Goal: Task Accomplishment & Management: Use online tool/utility

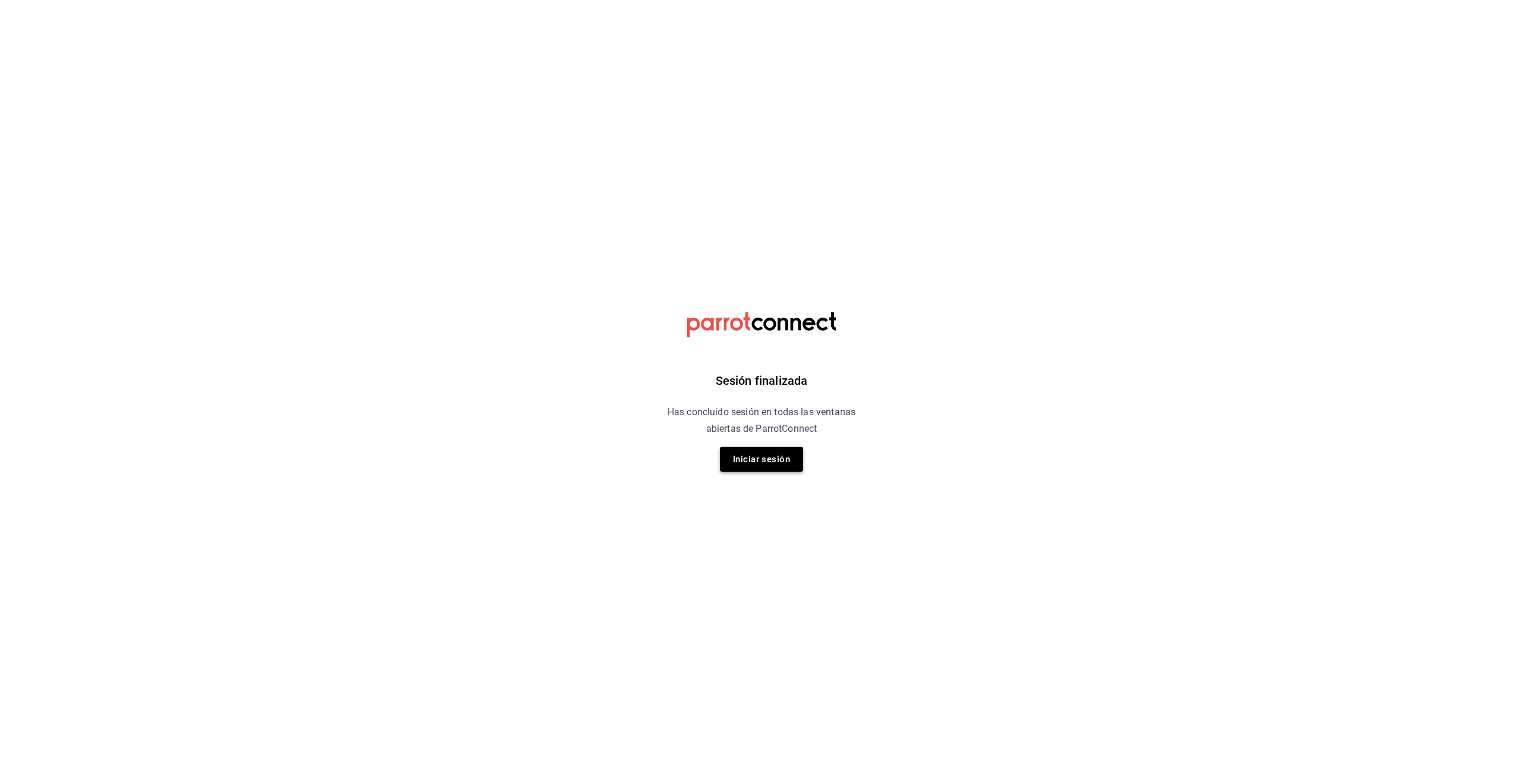
click at [780, 458] on button "Iniciar sesión" at bounding box center [762, 459] width 83 height 25
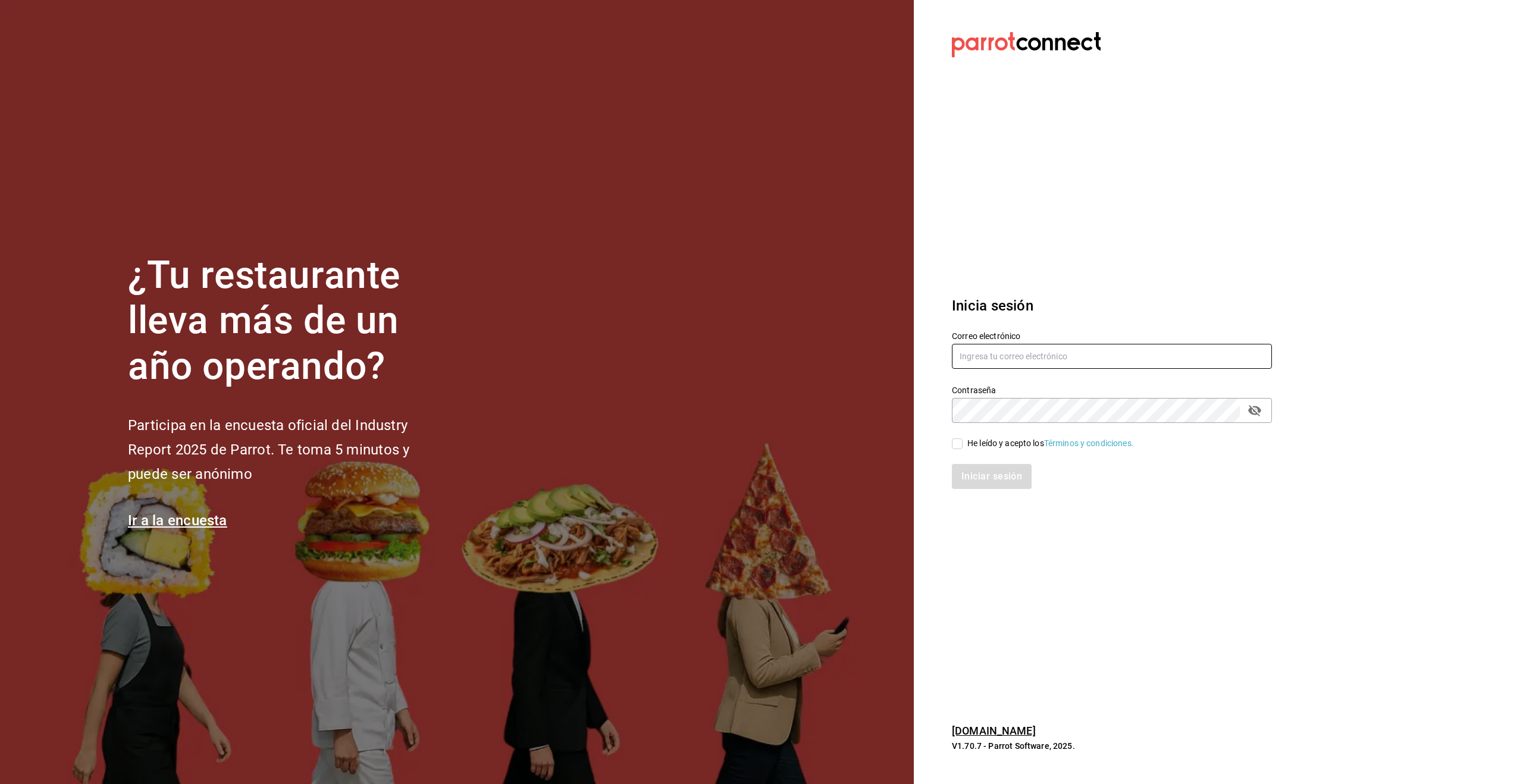
click at [998, 351] on input "text" at bounding box center [1112, 356] width 320 height 25
type input "alecsq@gmail.com"
drag, startPoint x: 956, startPoint y: 438, endPoint x: 965, endPoint y: 460, distance: 23.8
click at [956, 438] on input "He leído y acepto los Términos y condiciones." at bounding box center [957, 443] width 11 height 11
checkbox input "true"
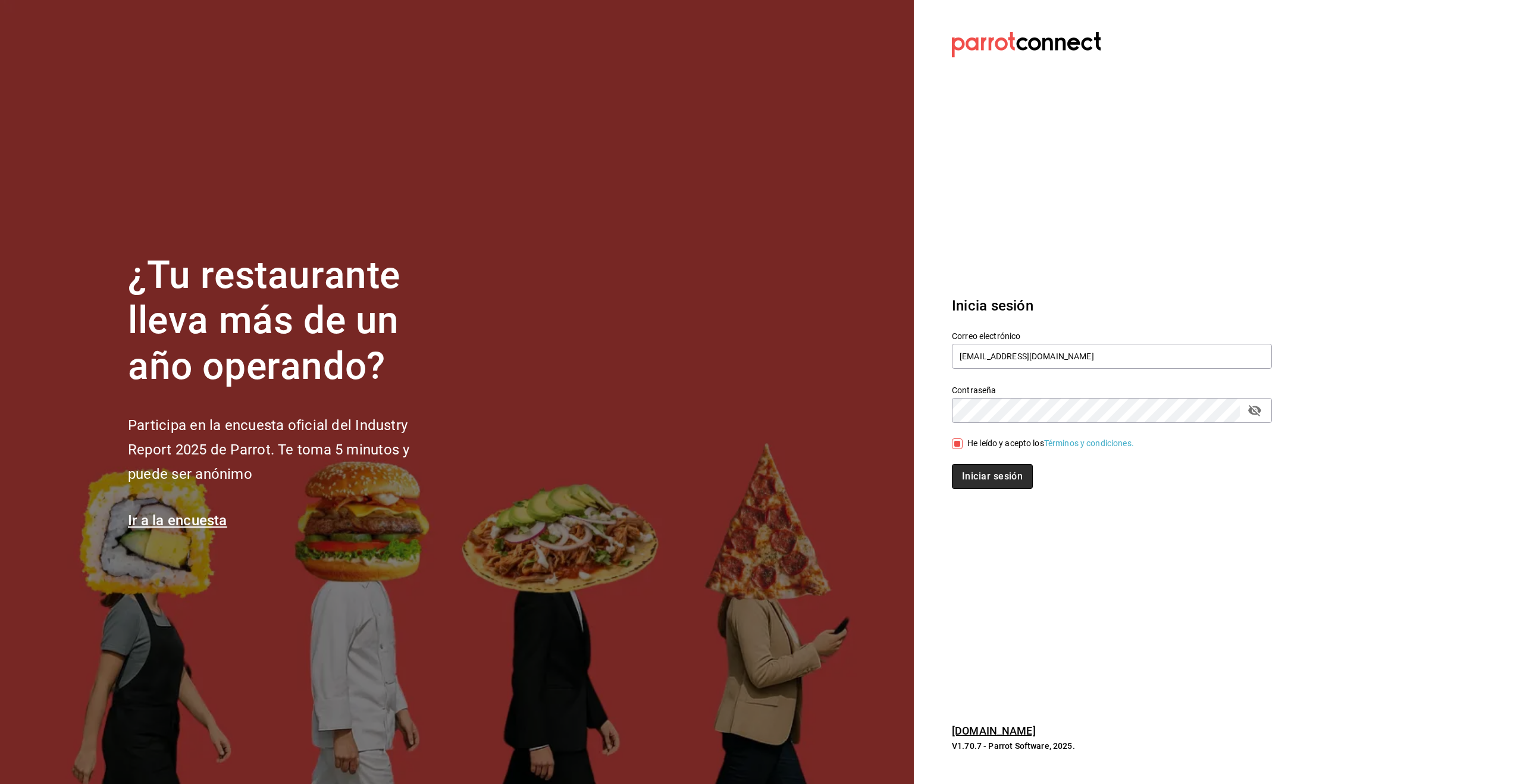
click at [976, 466] on button "Iniciar sesión" at bounding box center [992, 476] width 81 height 25
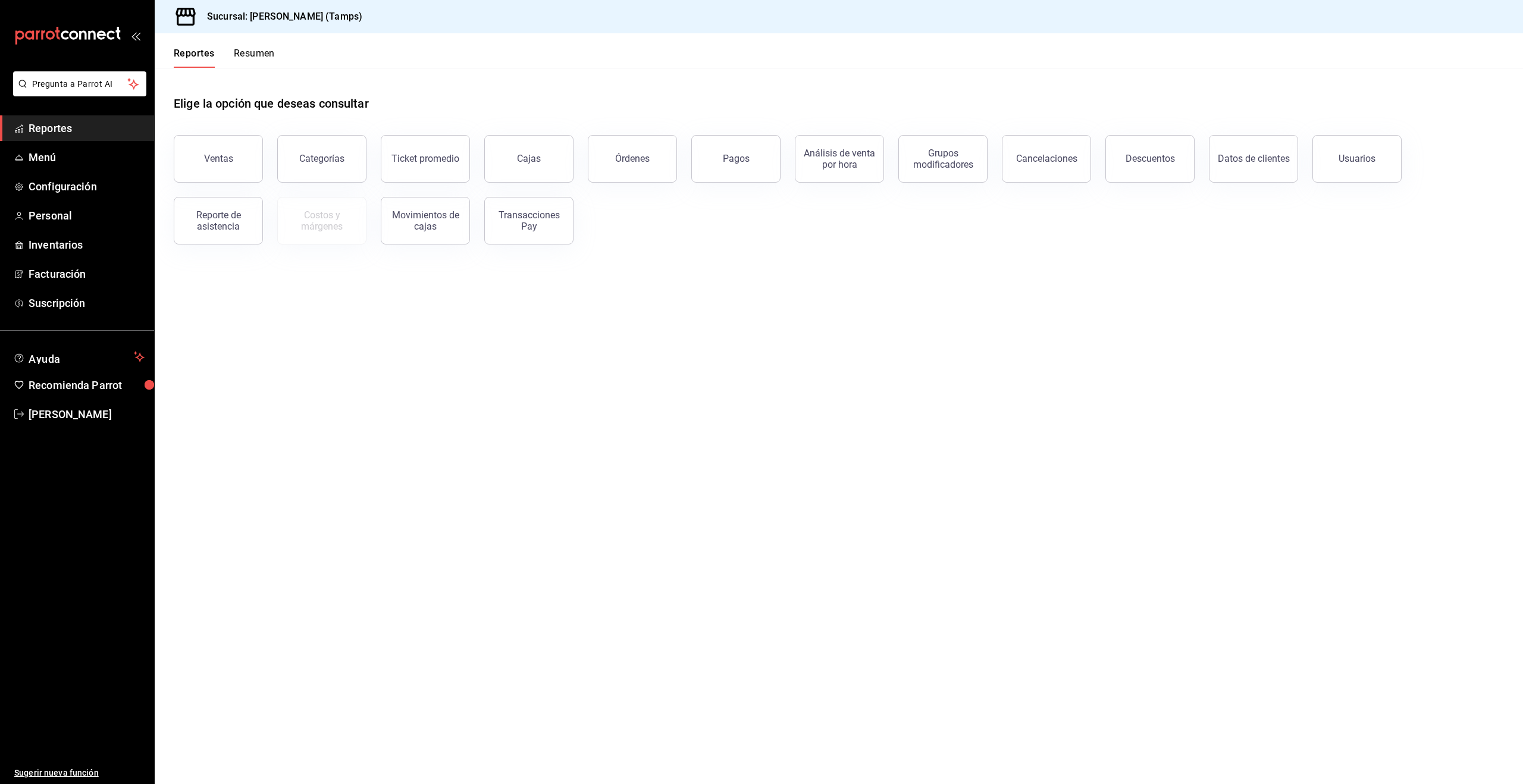
click at [618, 153] on div "Órdenes" at bounding box center [632, 158] width 34 height 11
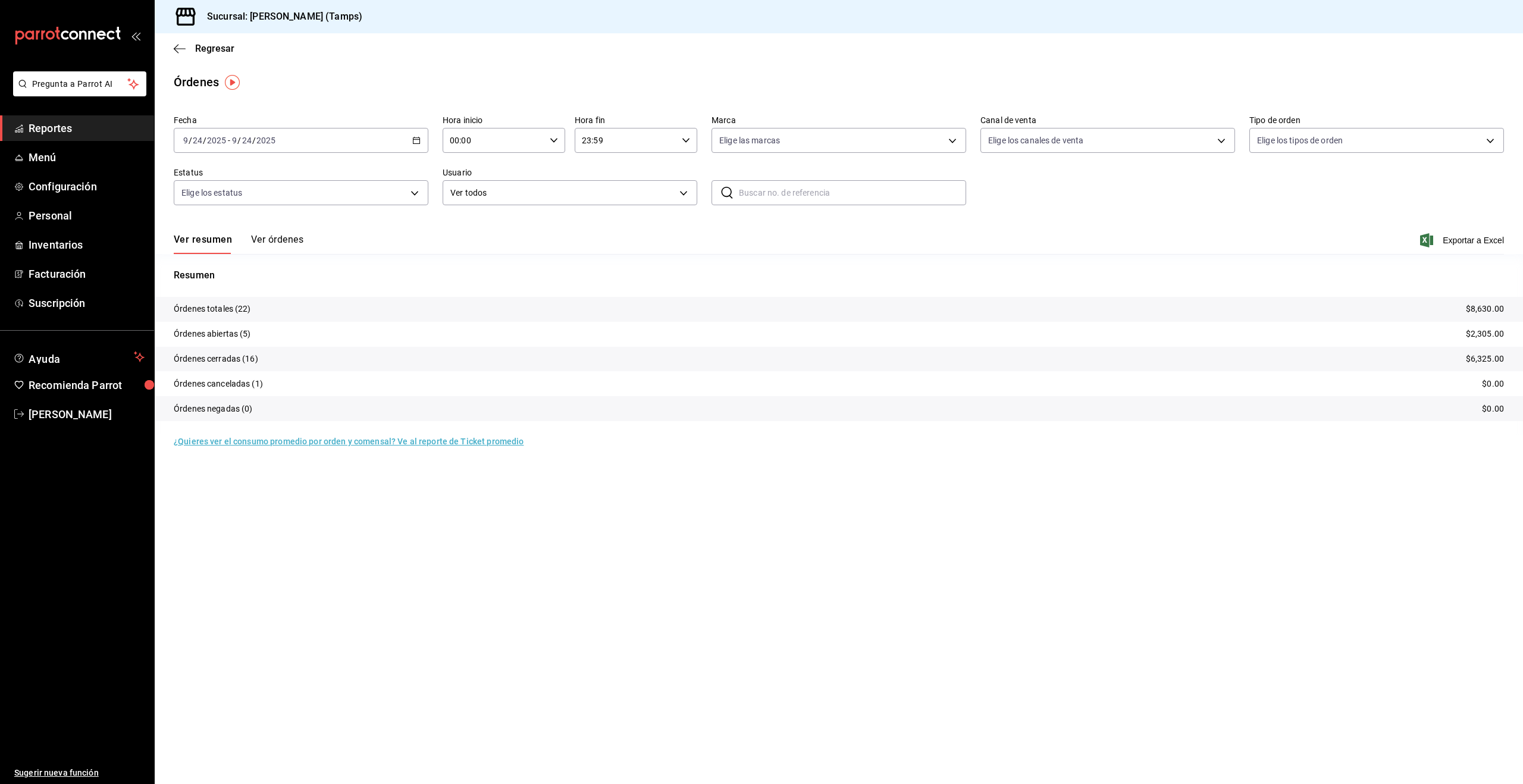
click at [310, 142] on div "[DATE] [DATE] - [DATE] [DATE]" at bounding box center [301, 140] width 255 height 25
click at [204, 179] on span "Hoy" at bounding box center [230, 176] width 92 height 12
click at [272, 241] on button "Ver órdenes" at bounding box center [277, 244] width 53 height 20
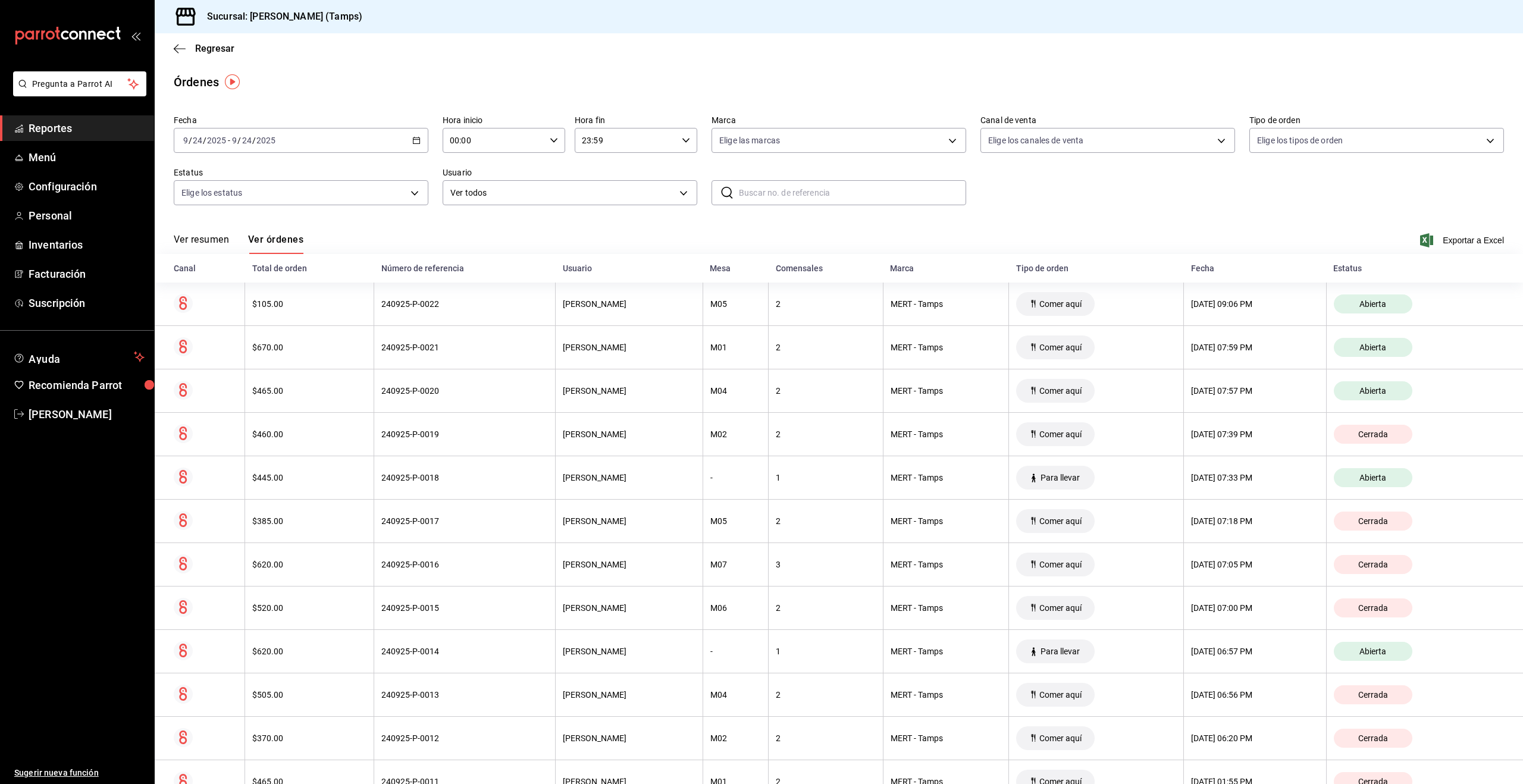
scroll to position [1, 0]
click at [206, 237] on button "Ver resumen" at bounding box center [202, 243] width 55 height 20
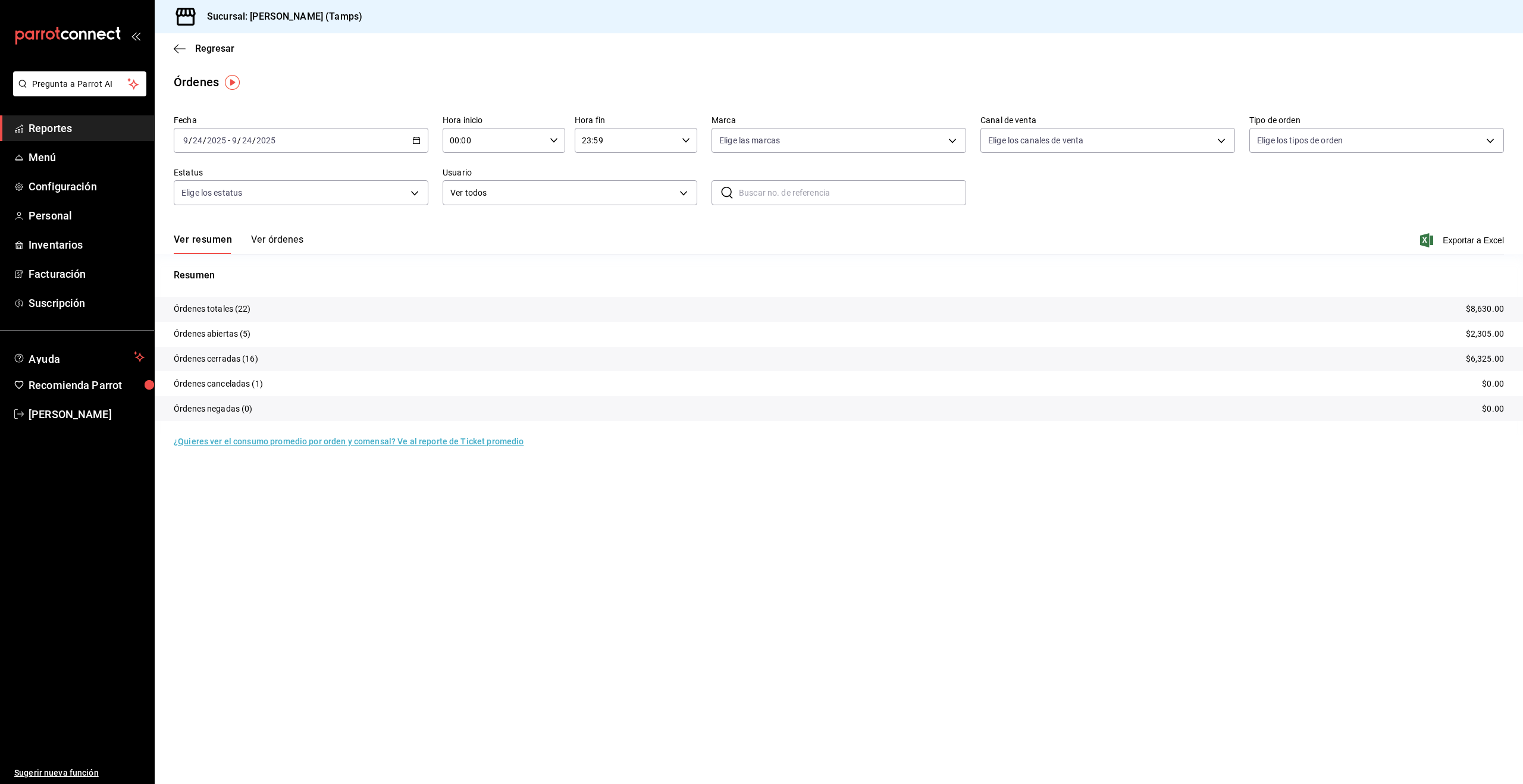
click at [271, 237] on button "Ver órdenes" at bounding box center [277, 244] width 53 height 20
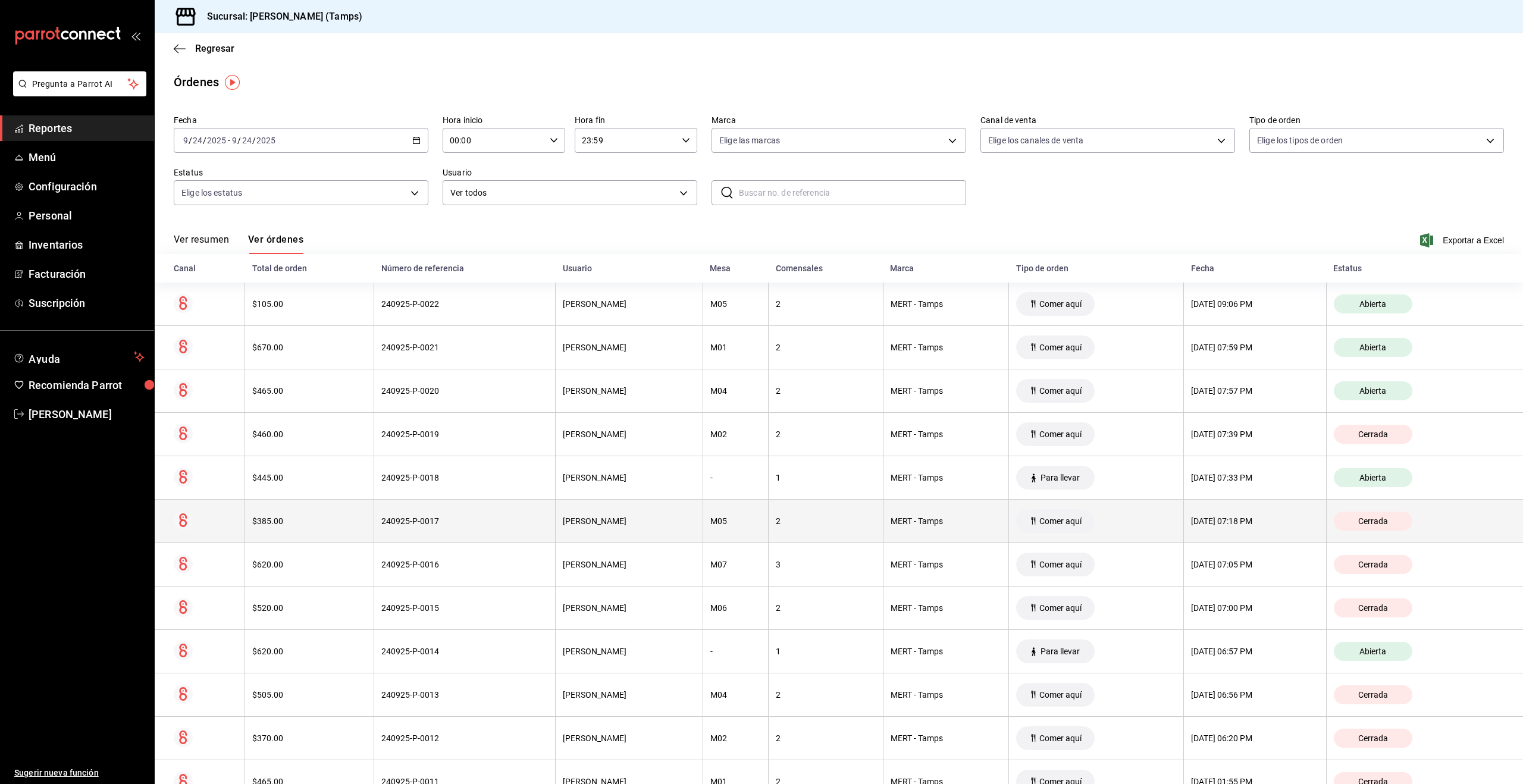
scroll to position [499, 0]
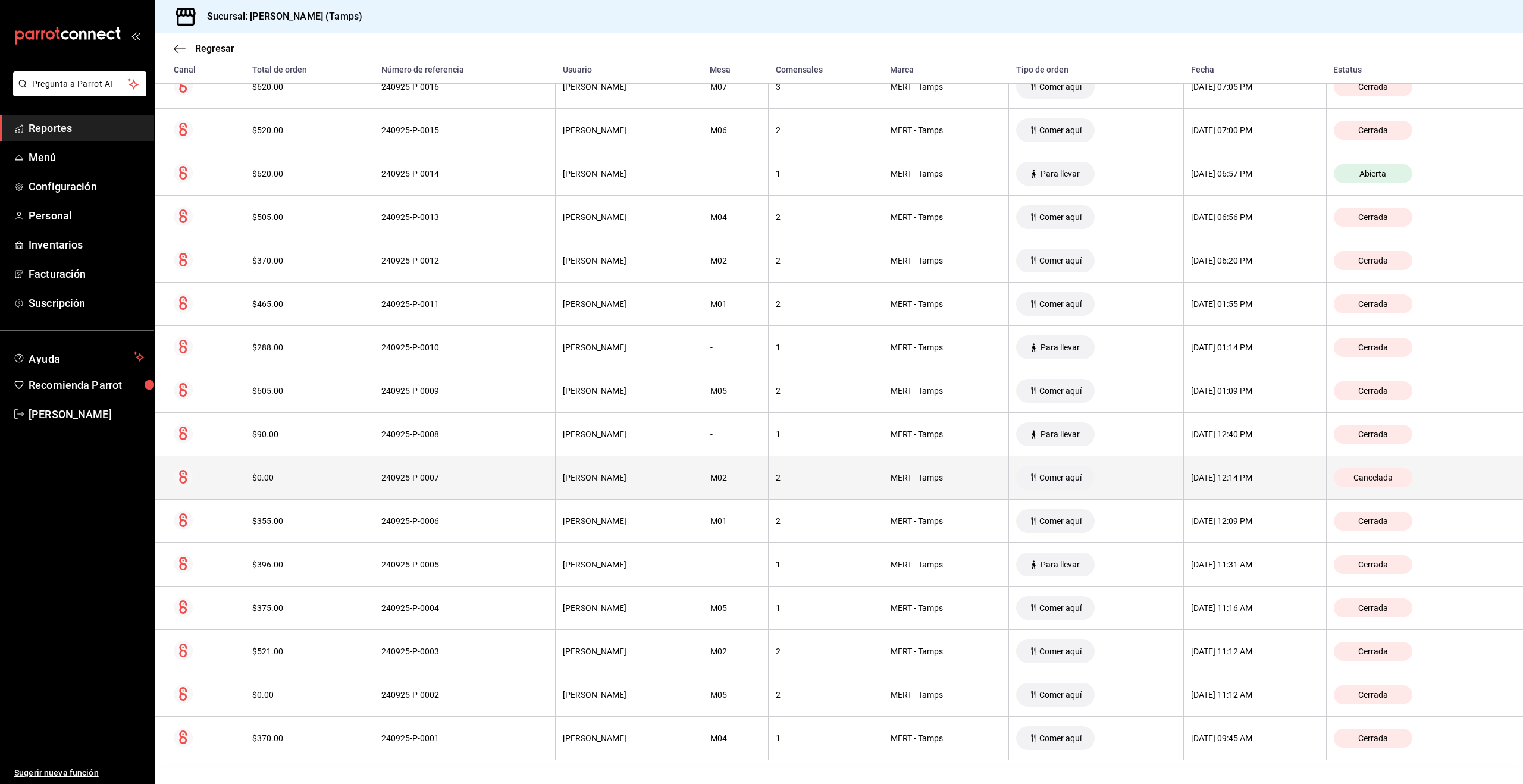
click at [943, 480] on div "MERT - Tamps" at bounding box center [946, 477] width 111 height 9
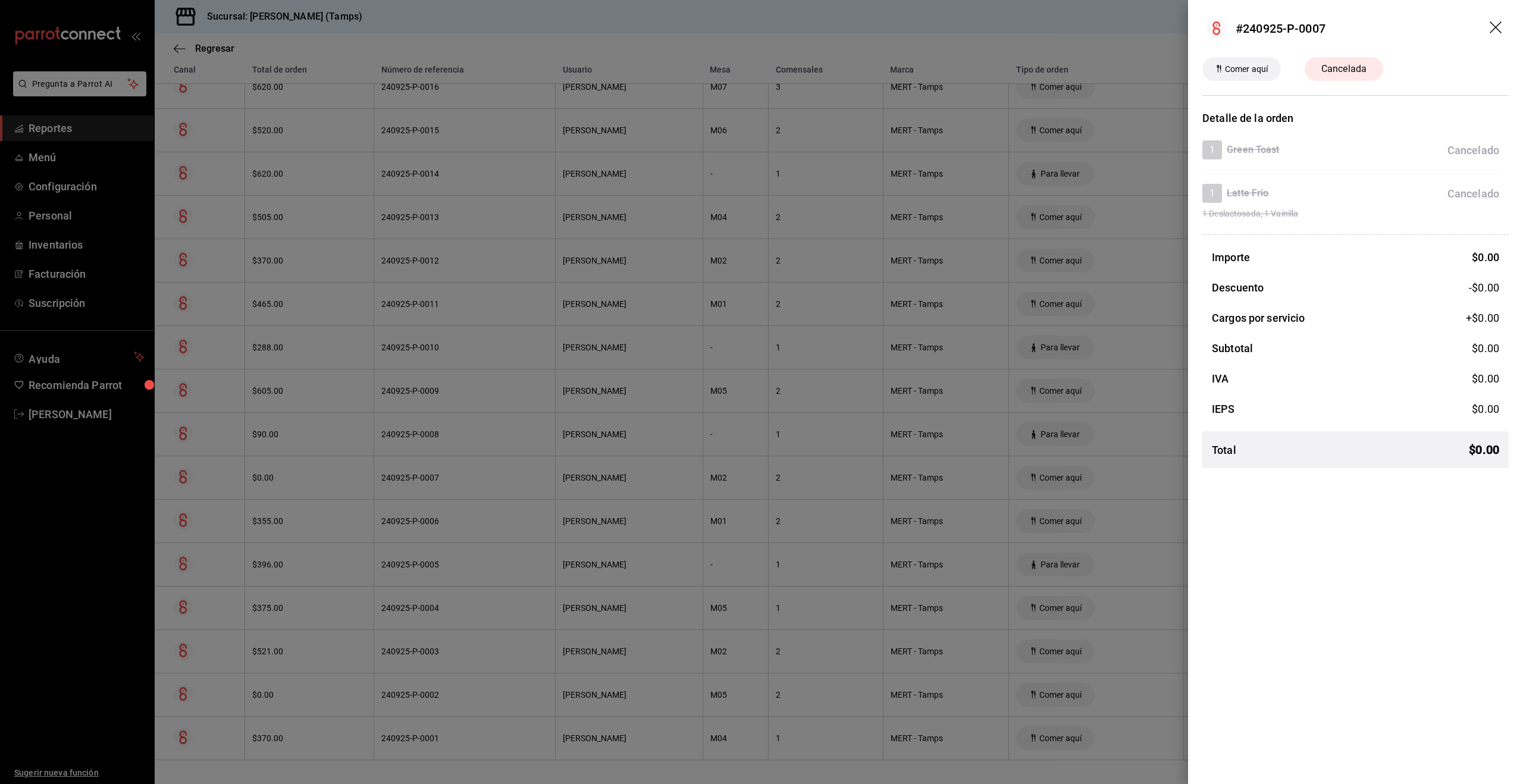
click at [985, 11] on div at bounding box center [762, 392] width 1523 height 784
